Goal: Task Accomplishment & Management: Manage account settings

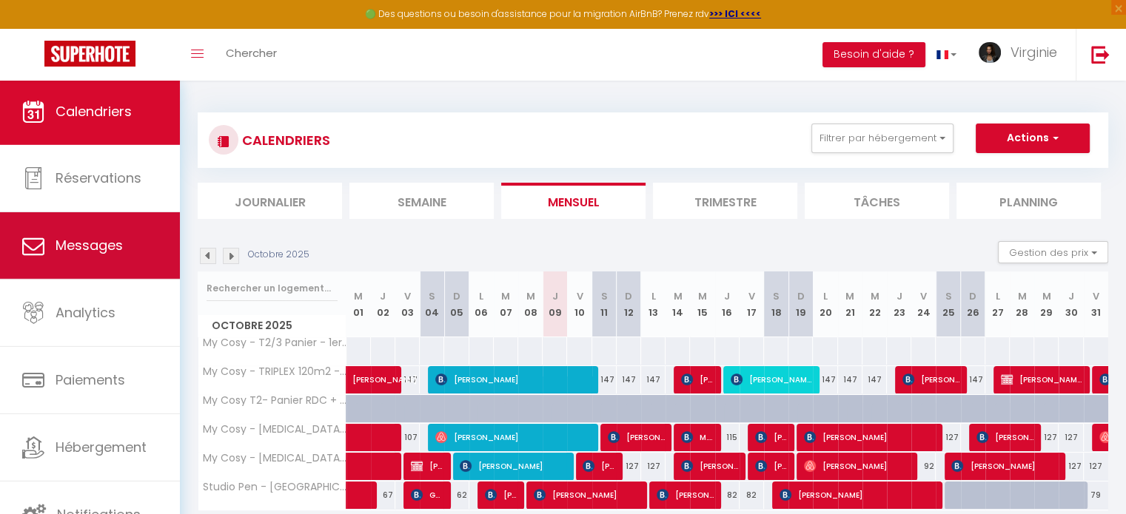
click at [70, 242] on span "Messages" at bounding box center [89, 245] width 67 height 19
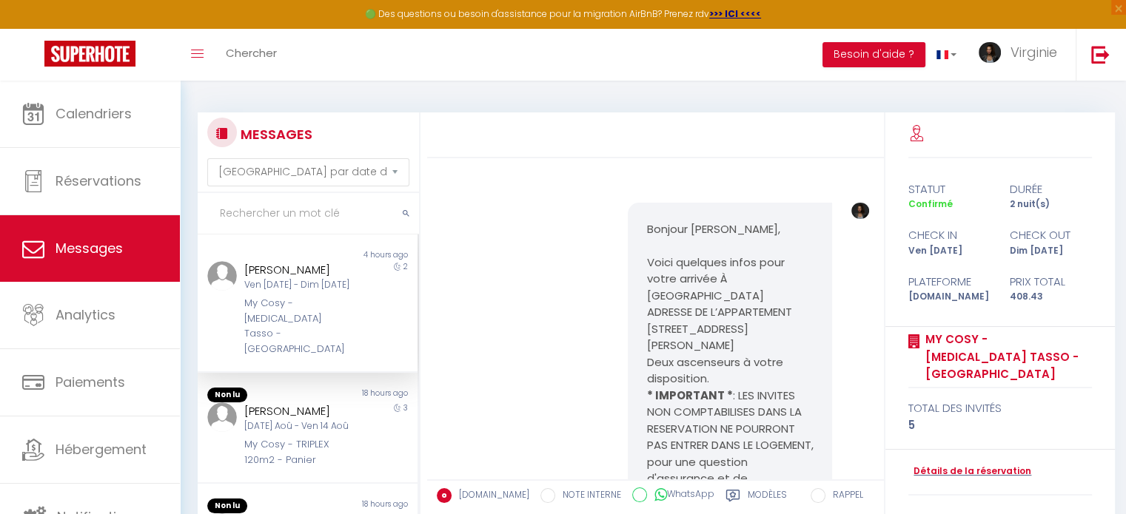
scroll to position [3541, 0]
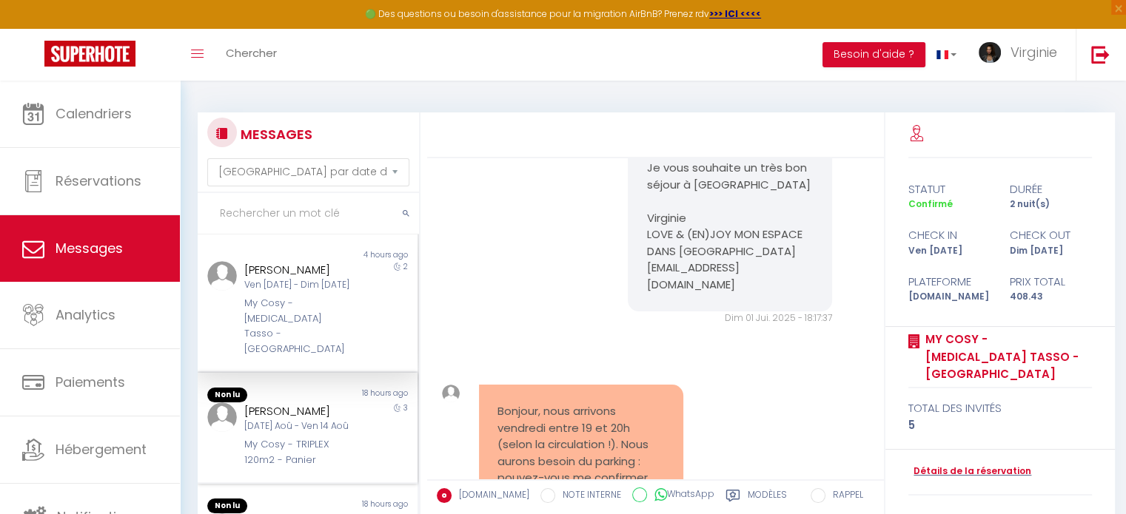
click at [309, 403] on div "[PERSON_NAME]" at bounding box center [298, 412] width 109 height 18
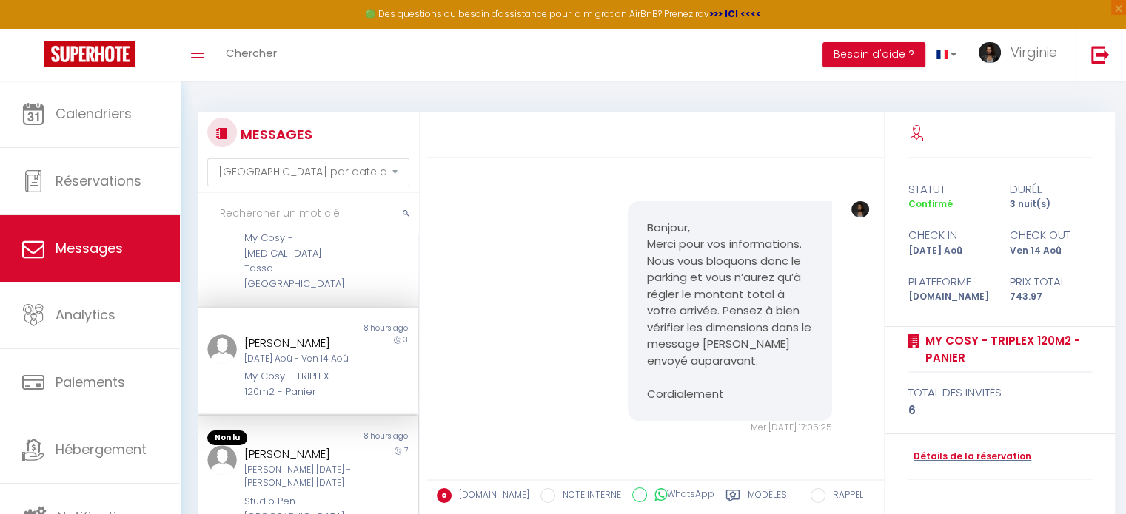
scroll to position [148, 0]
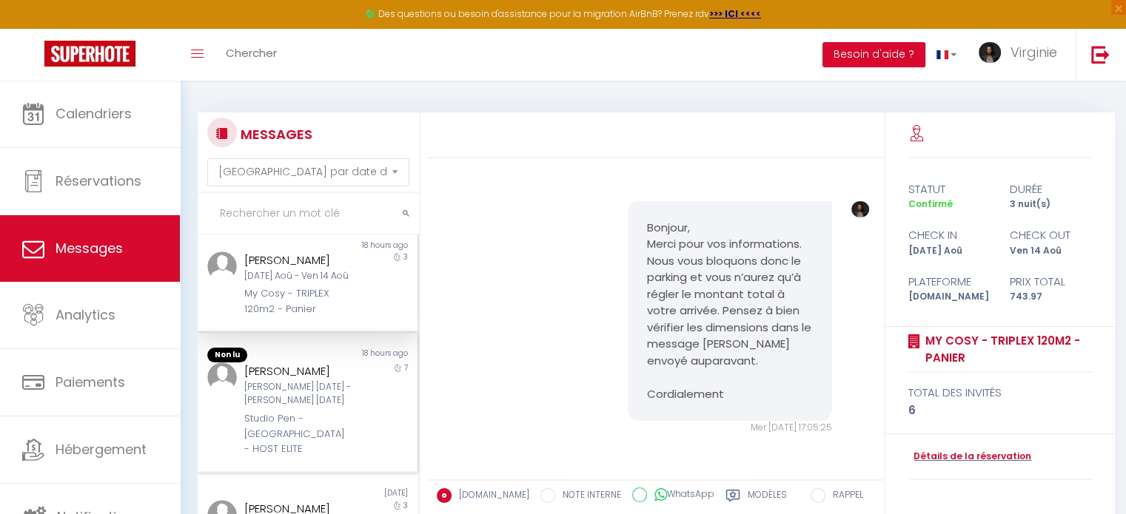
click at [289, 380] on div "[PERSON_NAME] [DATE] - [PERSON_NAME] [DATE]" at bounding box center [298, 394] width 109 height 28
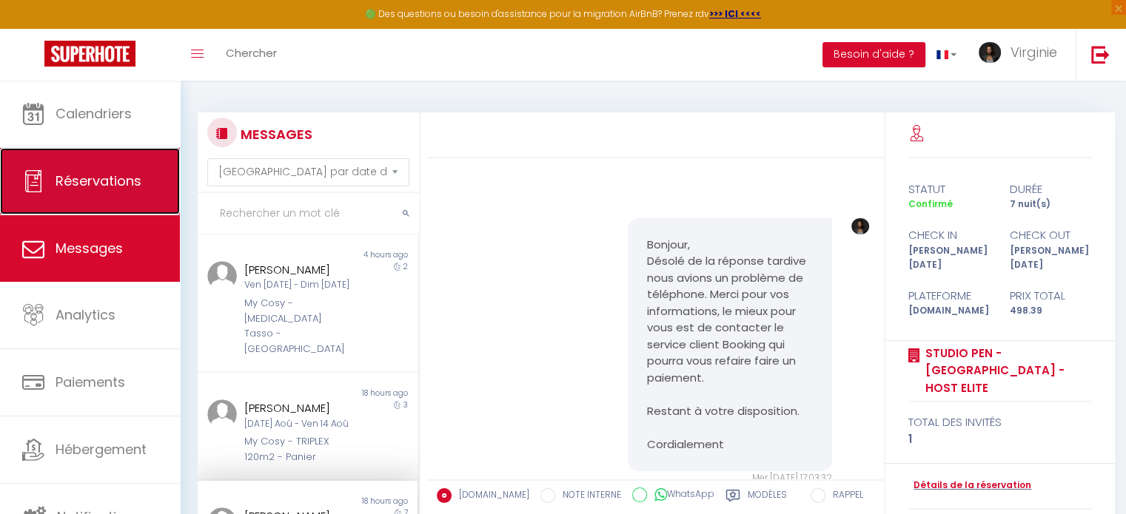
click at [137, 151] on link "Réservations" at bounding box center [90, 181] width 180 height 67
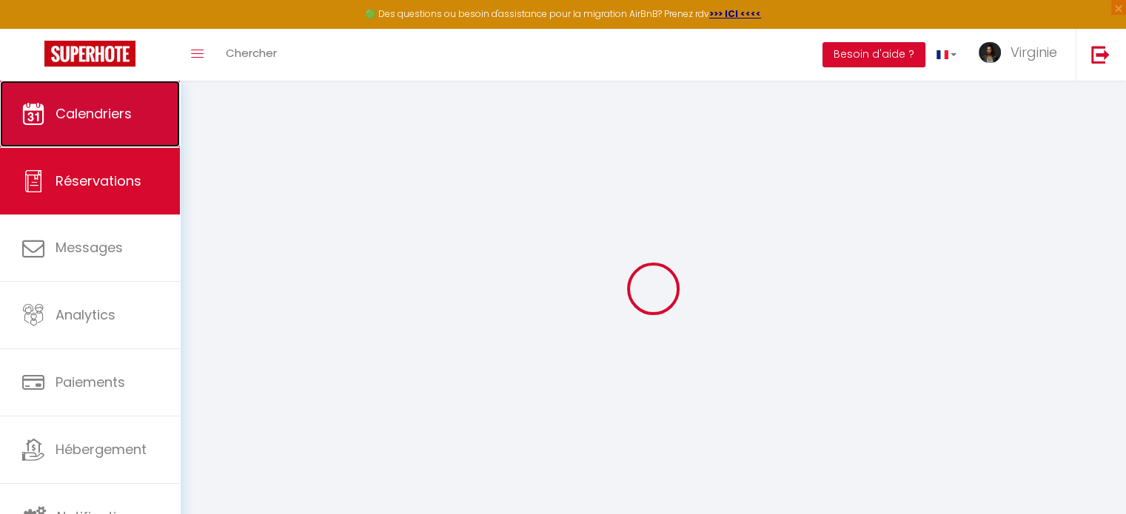
click at [110, 100] on link "Calendriers" at bounding box center [90, 114] width 180 height 67
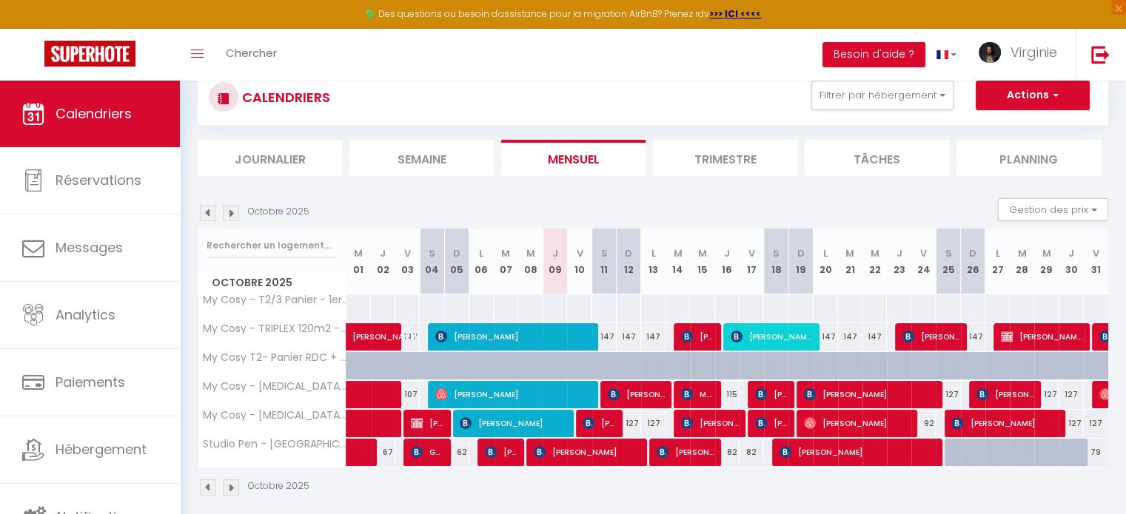
scroll to position [80, 0]
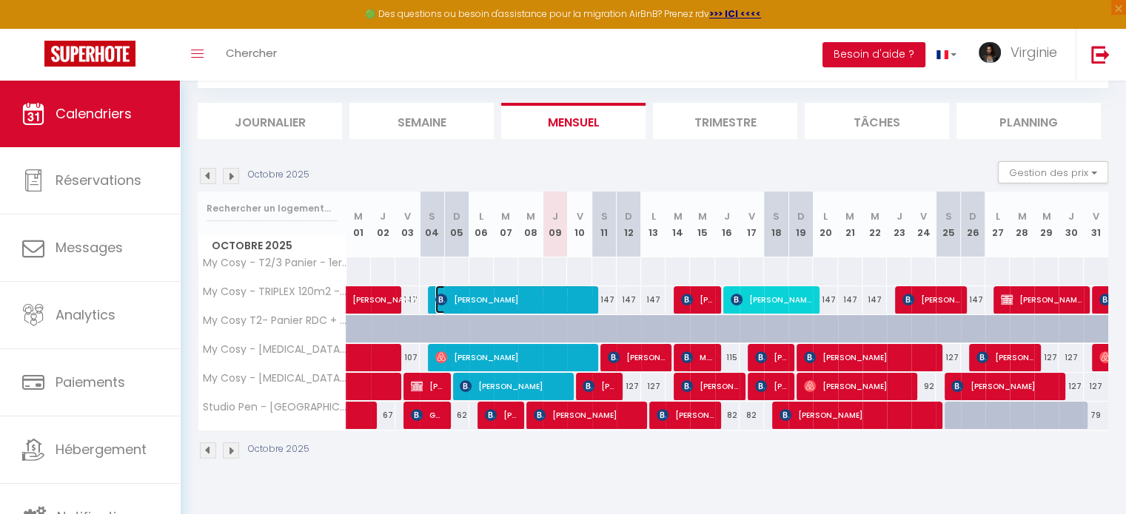
click at [565, 290] on span "[PERSON_NAME]" at bounding box center [512, 300] width 155 height 28
select select "OK"
select select "KO"
select select "0"
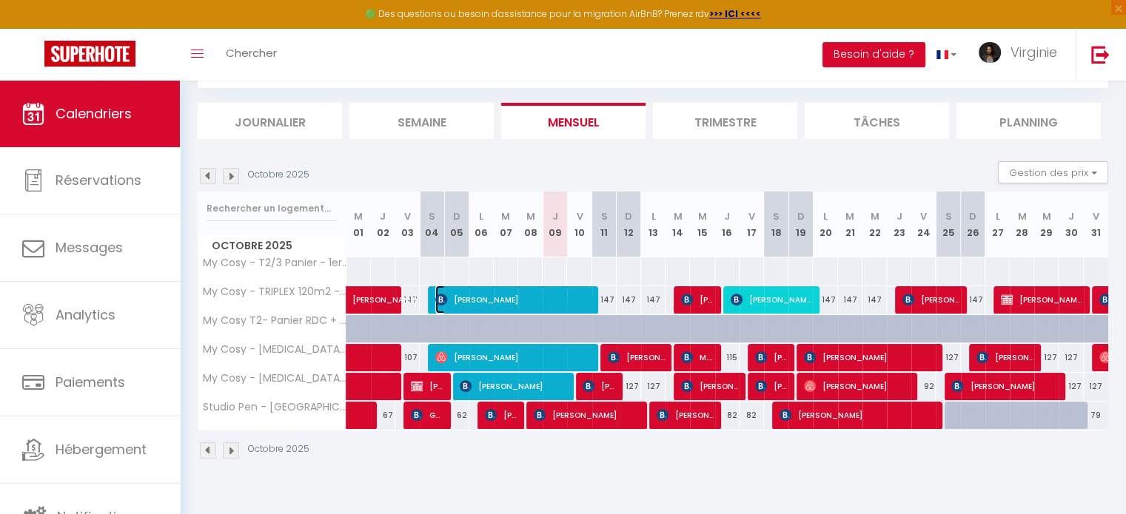
select select "1"
select select
select select "2473"
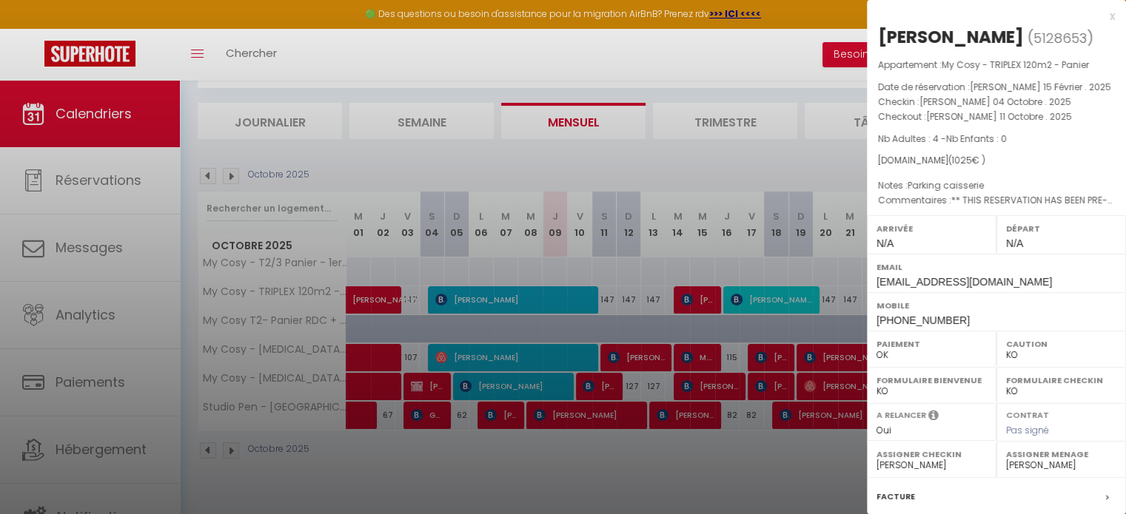
click at [614, 484] on div at bounding box center [563, 257] width 1126 height 514
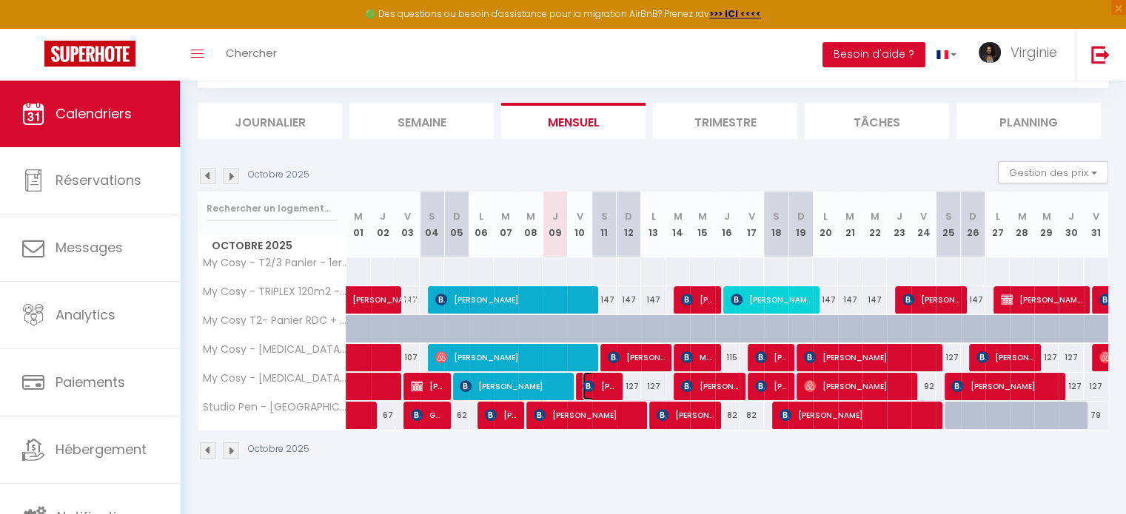
click at [602, 385] on span "[PERSON_NAME]" at bounding box center [598, 386] width 33 height 28
select select
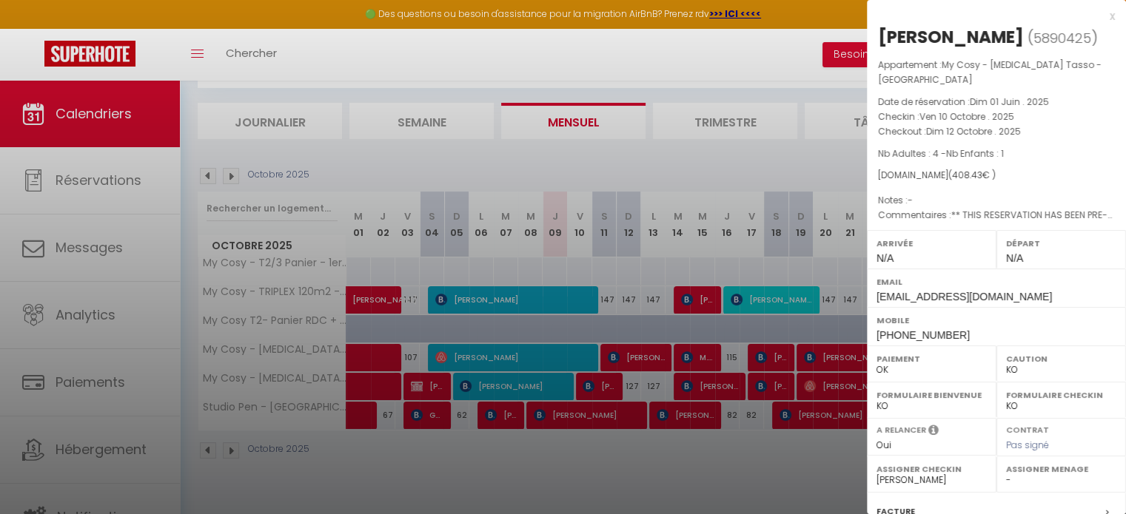
click at [602, 500] on div at bounding box center [563, 257] width 1126 height 514
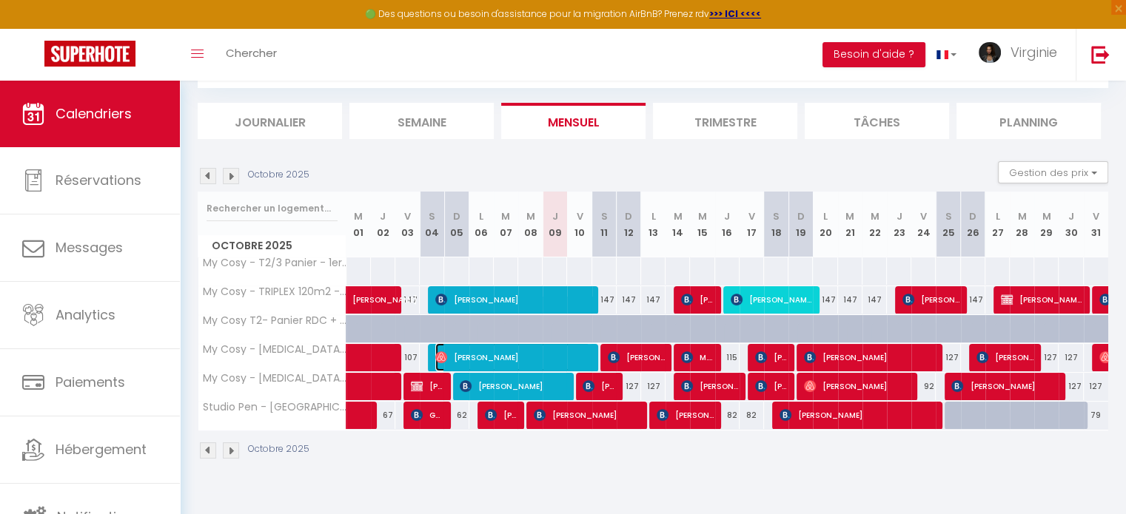
click at [587, 356] on span "[PERSON_NAME]" at bounding box center [512, 357] width 155 height 28
select select "OK"
select select "2473"
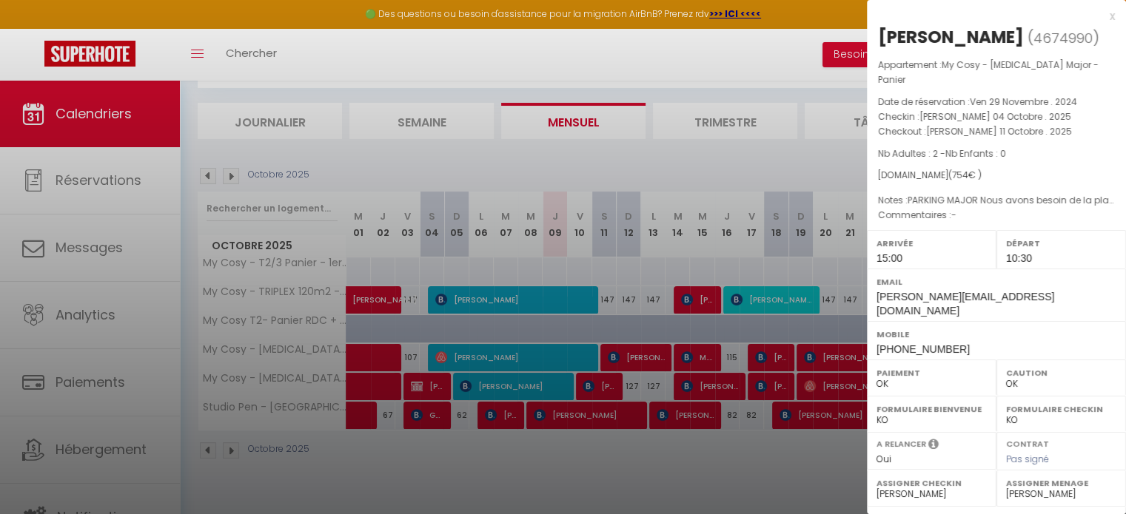
click at [639, 356] on div at bounding box center [563, 257] width 1126 height 514
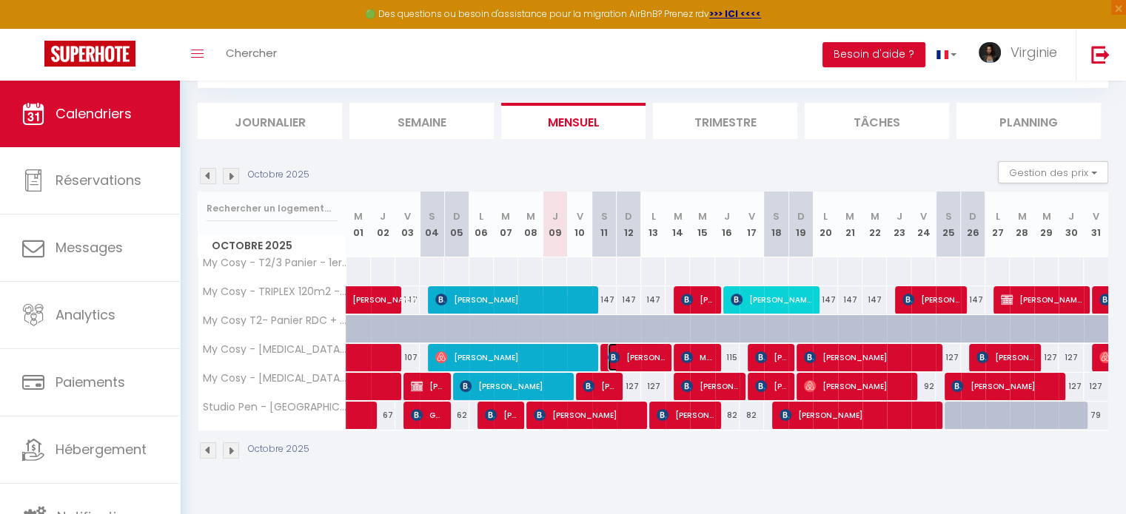
click at [639, 356] on span "[PERSON_NAME]" at bounding box center [636, 357] width 57 height 28
select select "KO"
select select "0"
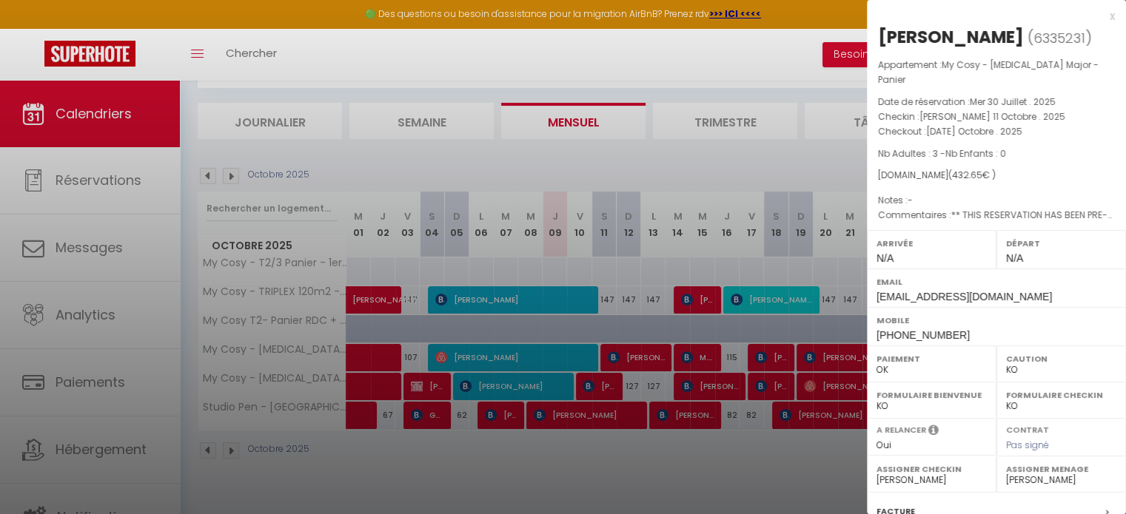
click at [612, 468] on div at bounding box center [563, 257] width 1126 height 514
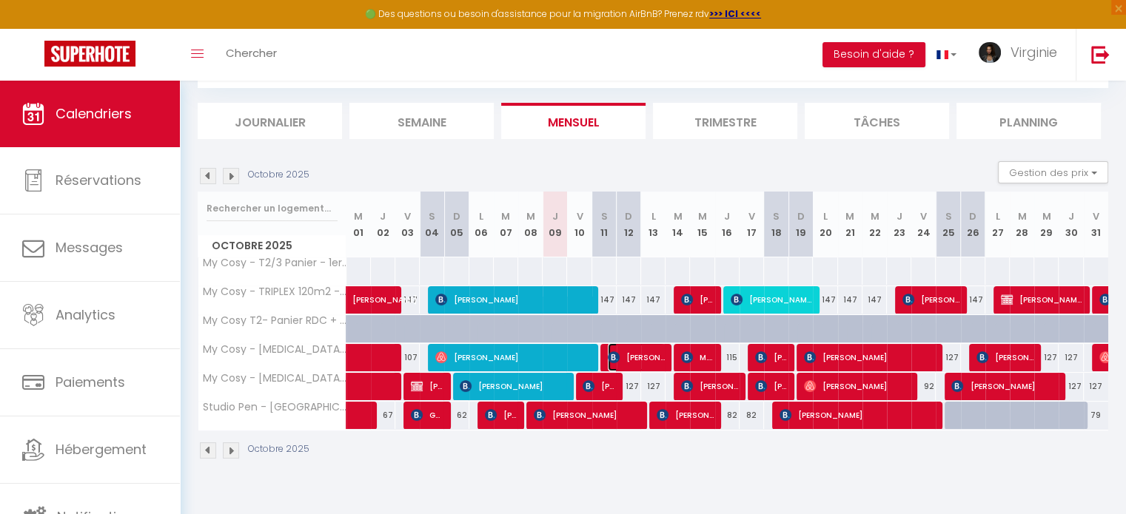
click at [615, 354] on img at bounding box center [614, 358] width 12 height 12
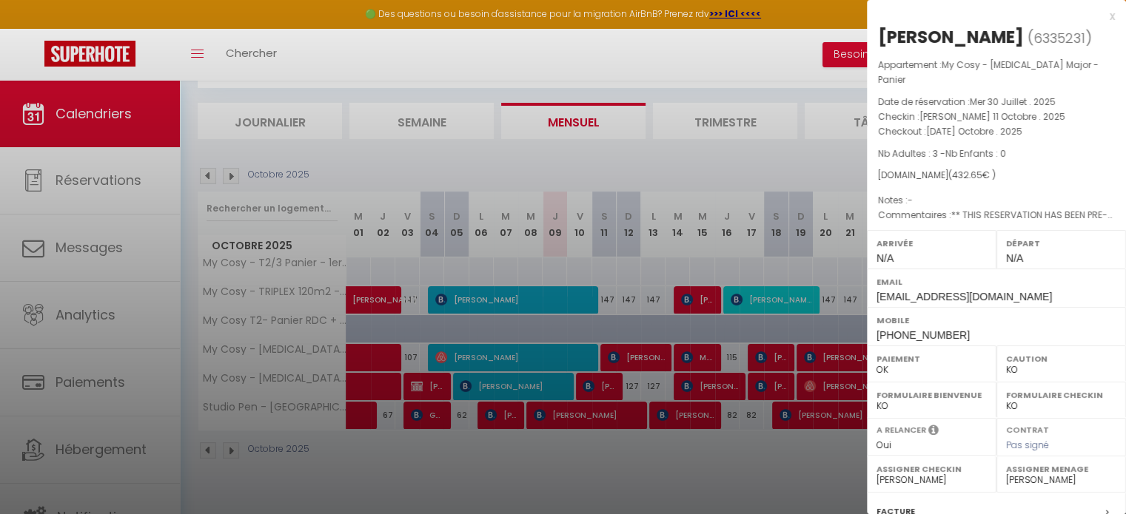
click at [575, 352] on div at bounding box center [563, 257] width 1126 height 514
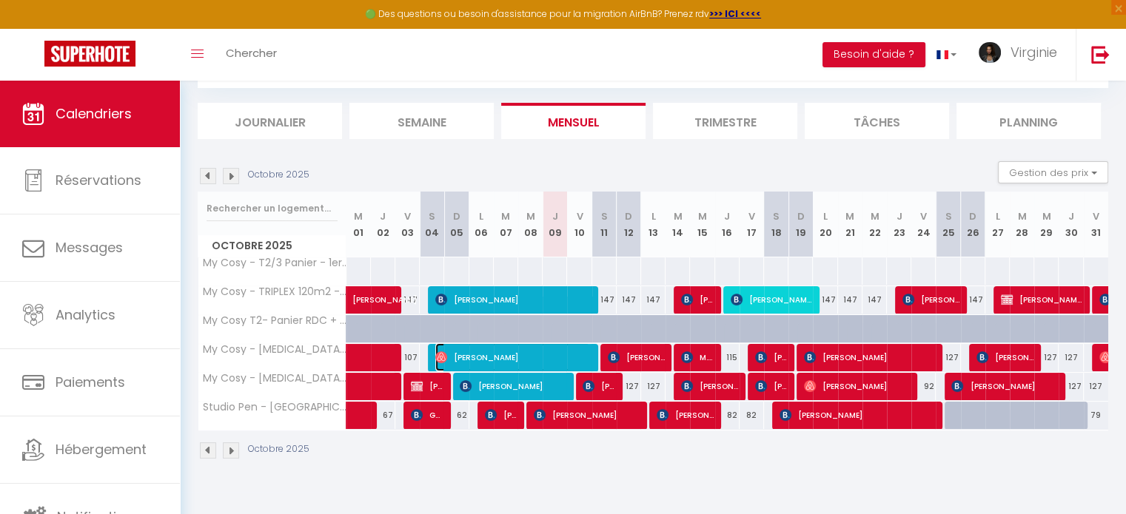
click at [575, 352] on span "[PERSON_NAME]" at bounding box center [512, 357] width 155 height 28
select select "OK"
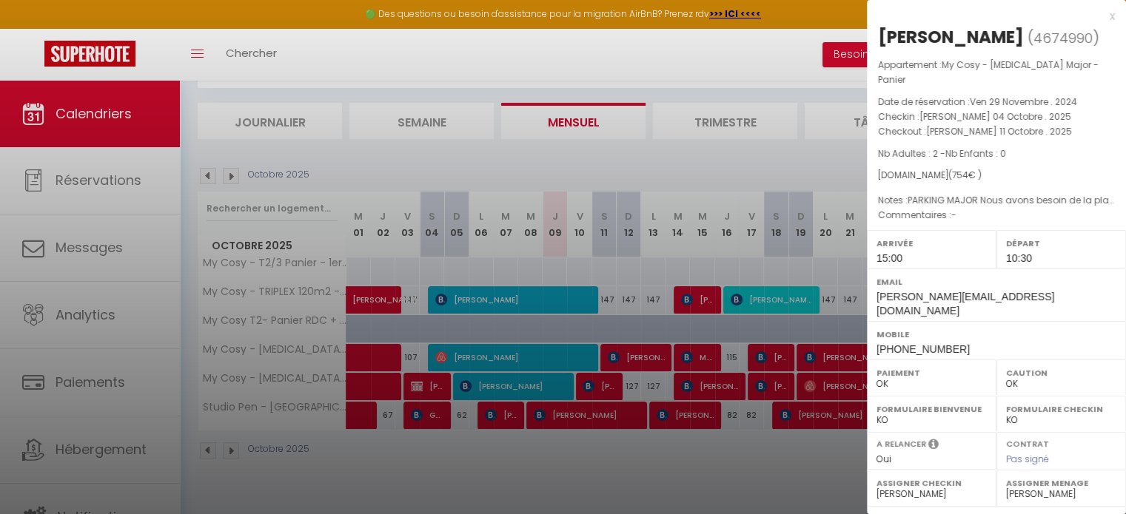
click at [592, 300] on div at bounding box center [563, 257] width 1126 height 514
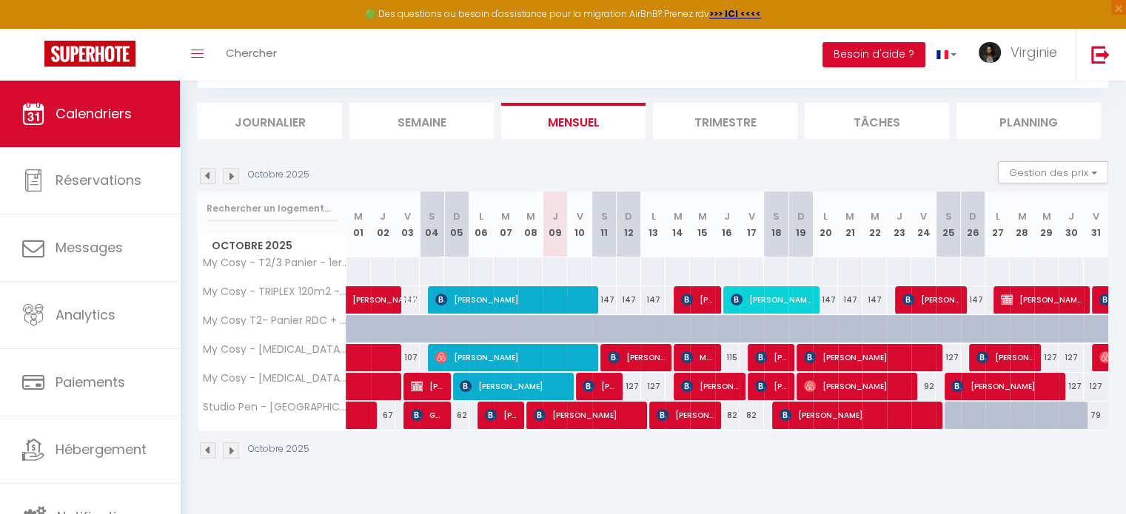
click at [590, 300] on div at bounding box center [579, 300] width 24 height 28
type input "147"
type input "Ven 10 Octobre 2025"
type input "[PERSON_NAME] 11 Octobre 2025"
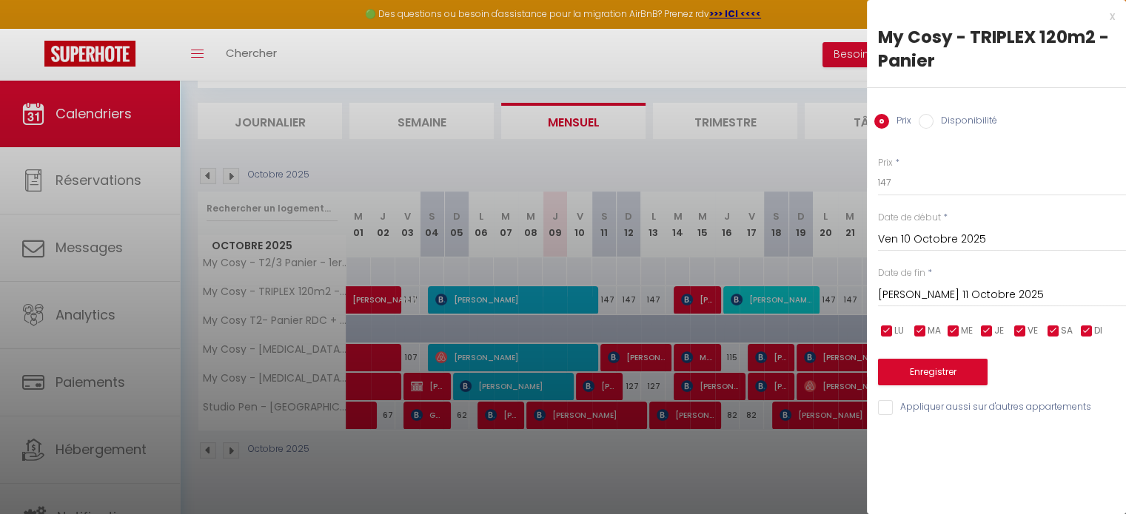
click at [577, 299] on div at bounding box center [563, 257] width 1126 height 514
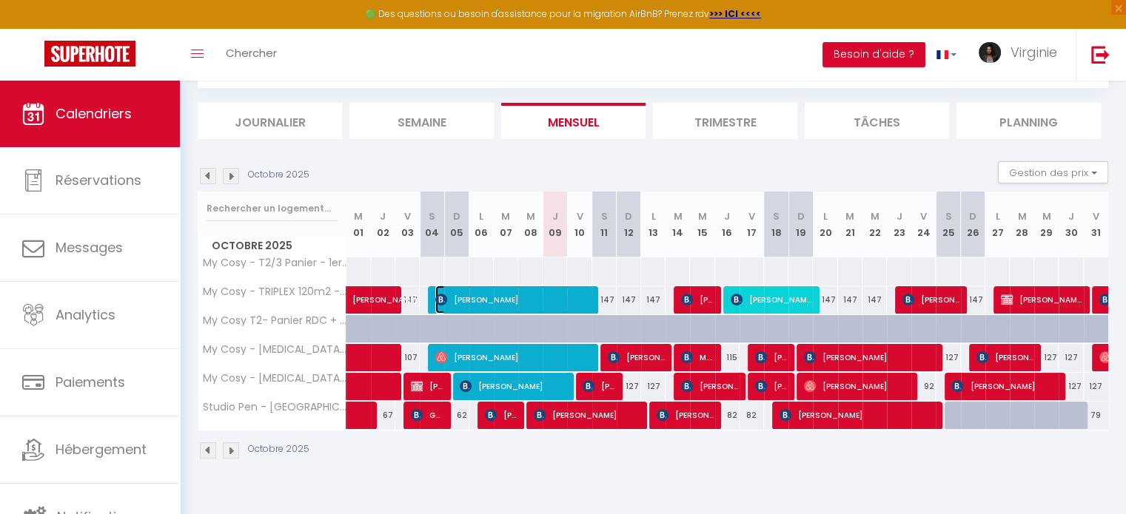
click at [577, 299] on span "[PERSON_NAME]" at bounding box center [512, 300] width 155 height 28
select select "KO"
select select "0"
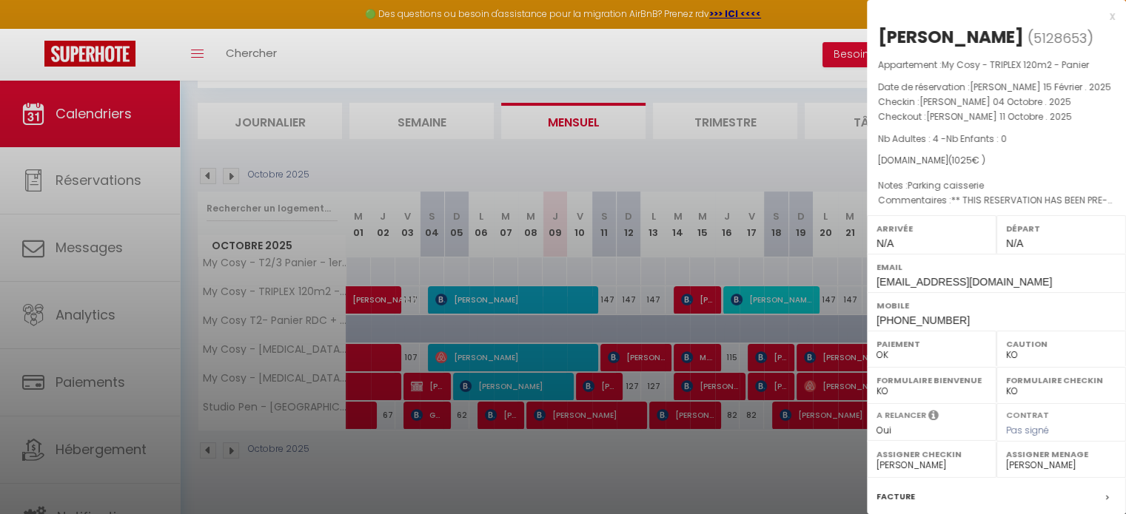
click at [596, 457] on div at bounding box center [563, 257] width 1126 height 514
